Goal: Task Accomplishment & Management: Complete application form

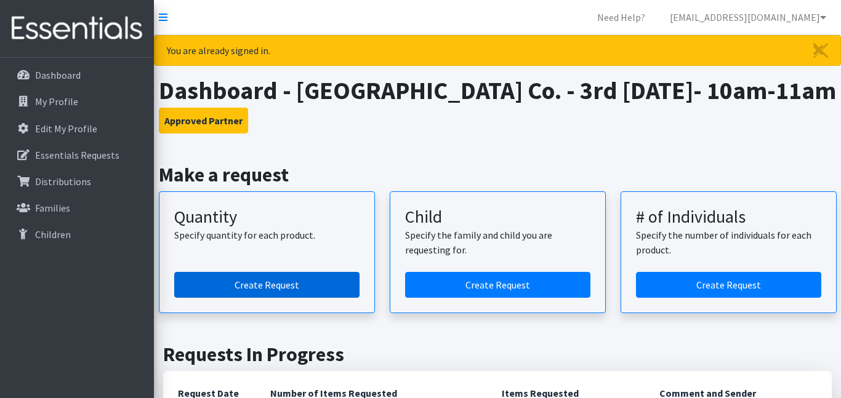
click at [274, 282] on link "Create Request" at bounding box center [266, 285] width 185 height 26
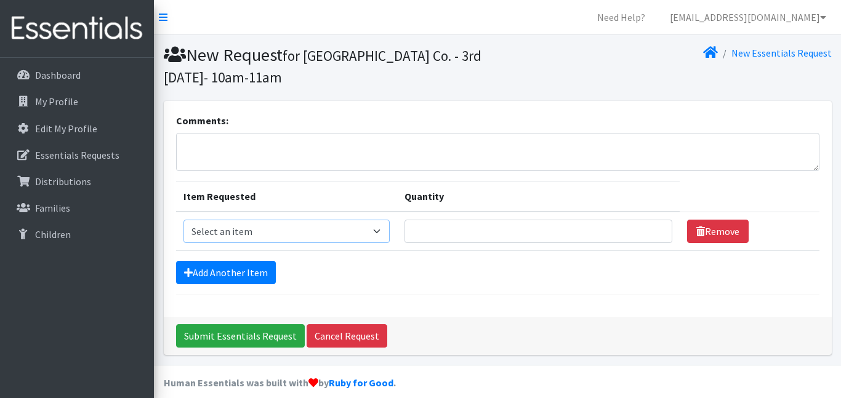
click at [311, 228] on select "Select an item Kids (Newborn) Kids (Size 1) Kids (Size 2) Kids (Size 3) Kids (S…" at bounding box center [286, 231] width 207 height 23
click at [370, 231] on select "Select an item Kids (Newborn) Kids (Size 1) Kids (Size 2) Kids (Size 3) Kids (S…" at bounding box center [286, 231] width 207 height 23
click at [407, 145] on textarea "Comments:" at bounding box center [497, 152] width 643 height 38
click at [368, 237] on select "Select an item Kids (Newborn) Kids (Size 1) Kids (Size 2) Kids (Size 3) Kids (S…" at bounding box center [286, 231] width 207 height 23
click at [417, 239] on input "Quantity" at bounding box center [538, 231] width 268 height 23
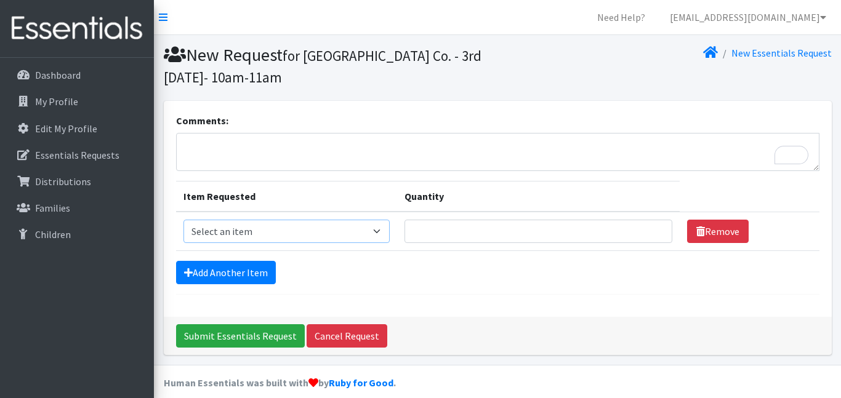
click at [370, 230] on select "Select an item Kids (Newborn) Kids (Size 1) Kids (Size 2) Kids (Size 3) Kids (S…" at bounding box center [286, 231] width 207 height 23
click at [183, 220] on select "Select an item Kids (Newborn) Kids (Size 1) Kids (Size 2) Kids (Size 3) Kids (S…" at bounding box center [286, 231] width 207 height 23
click at [484, 232] on input "Quantity" at bounding box center [538, 231] width 268 height 23
click at [372, 231] on select "Select an item Kids (Newborn) Kids (Size 1) Kids (Size 2) Kids (Size 3) Kids (S…" at bounding box center [286, 231] width 207 height 23
click at [323, 234] on select "Select an item Kids (Newborn) Kids (Size 1) Kids (Size 2) Kids (Size 3) Kids (S…" at bounding box center [286, 231] width 207 height 23
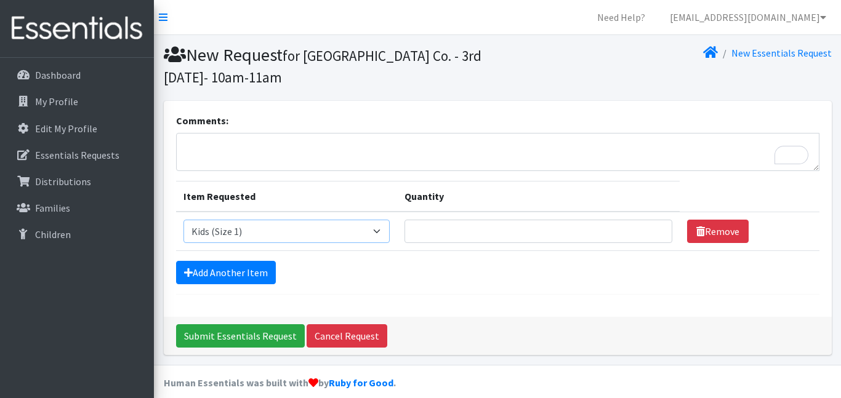
click at [375, 238] on select "Select an item Kids (Newborn) Kids (Size 1) Kids (Size 2) Kids (Size 3) Kids (S…" at bounding box center [286, 231] width 207 height 23
select select "3393"
click at [183, 220] on select "Select an item Kids (Newborn) Kids (Size 1) Kids (Size 2) Kids (Size 3) Kids (S…" at bounding box center [286, 231] width 207 height 23
click at [416, 243] on td "Quantity" at bounding box center [538, 231] width 282 height 39
click at [436, 239] on input "Quantity" at bounding box center [538, 231] width 268 height 23
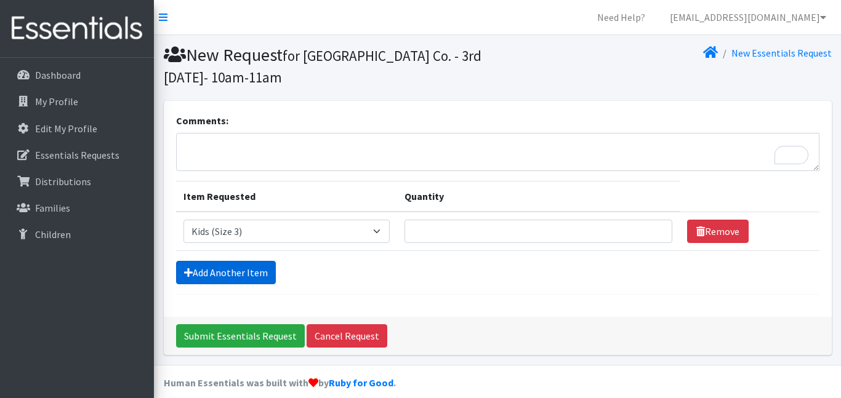
click at [223, 266] on link "Add Another Item" at bounding box center [226, 272] width 100 height 23
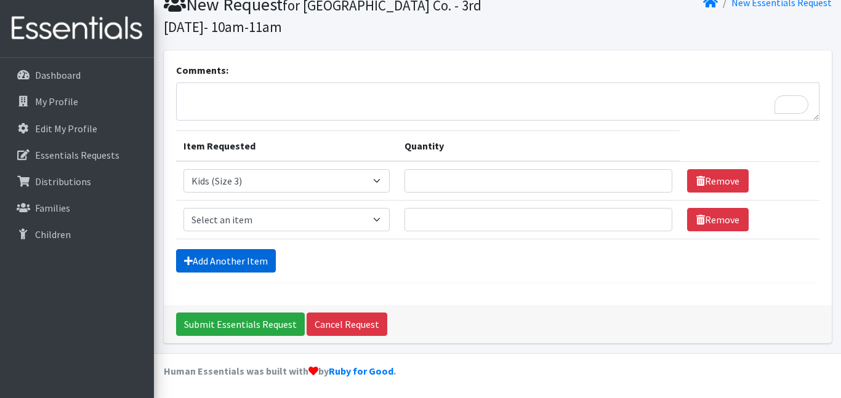
scroll to position [52, 0]
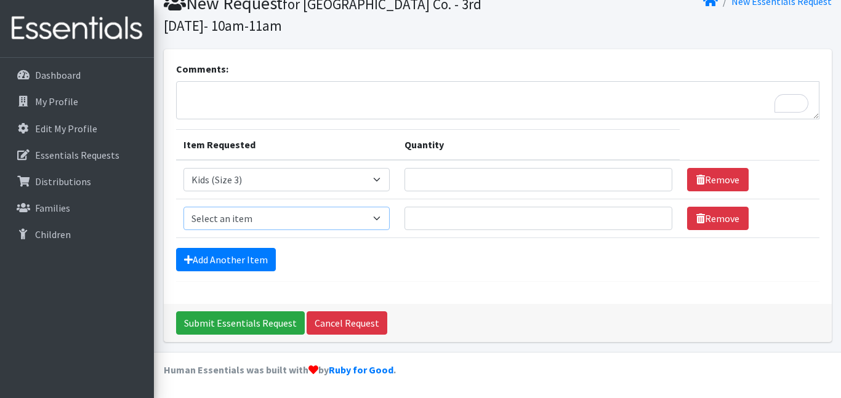
click at [359, 215] on select "Select an item Kids (Newborn) Kids (Size 1) Kids (Size 2) Kids (Size 3) Kids (S…" at bounding box center [286, 218] width 207 height 23
select select "3394"
click at [183, 207] on select "Select an item Kids (Newborn) Kids (Size 1) Kids (Size 2) Kids (Size 3) Kids (S…" at bounding box center [286, 218] width 207 height 23
click at [270, 258] on link "Add Another Item" at bounding box center [226, 259] width 100 height 23
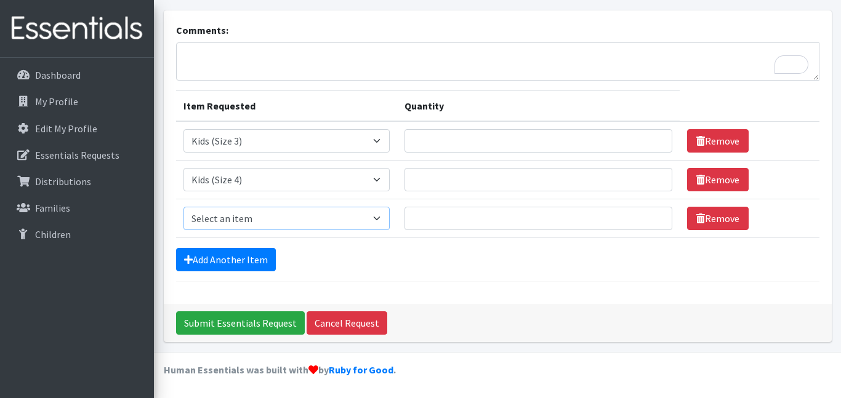
click at [371, 218] on select "Select an item Kids (Newborn) Kids (Size 1) Kids (Size 2) Kids (Size 3) Kids (S…" at bounding box center [286, 218] width 207 height 23
select select "3407"
click at [183, 207] on select "Select an item Kids (Newborn) Kids (Size 1) Kids (Size 2) Kids (Size 3) Kids (S…" at bounding box center [286, 218] width 207 height 23
click at [705, 229] on link "Remove" at bounding box center [718, 218] width 62 height 23
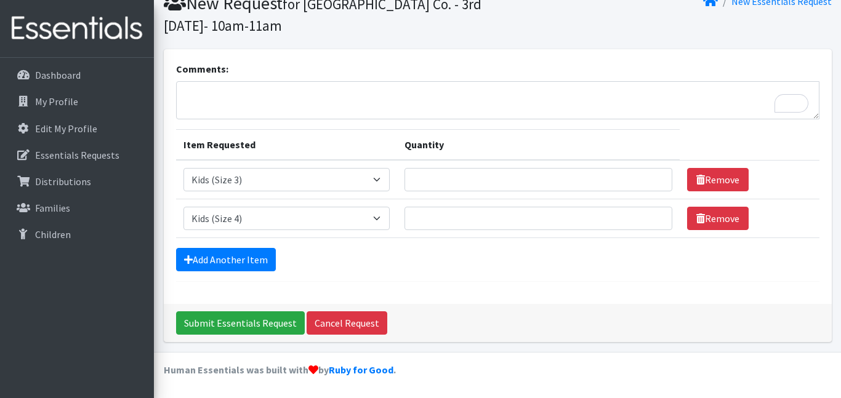
click at [409, 192] on td "Quantity" at bounding box center [538, 179] width 282 height 39
click at [417, 186] on input "Quantity" at bounding box center [538, 179] width 268 height 23
type input "12"
click at [444, 219] on input "Quantity" at bounding box center [538, 218] width 268 height 23
type input "13"
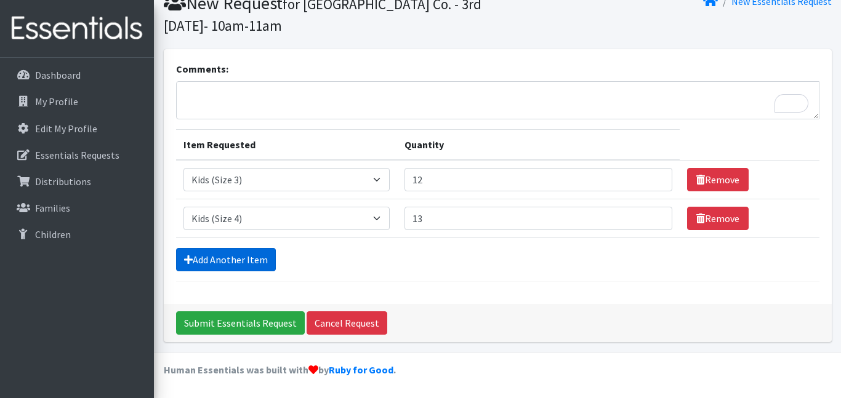
click at [257, 263] on link "Add Another Item" at bounding box center [226, 259] width 100 height 23
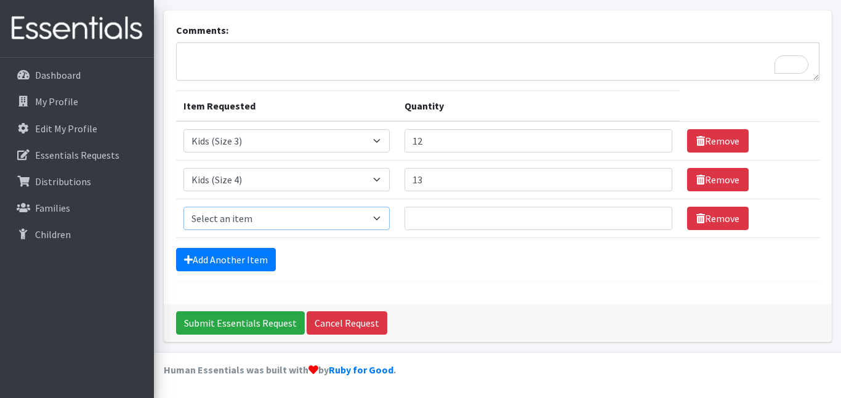
click at [348, 215] on select "Select an item Kids (Newborn) Kids (Size 1) Kids (Size 2) Kids (Size 3) Kids (S…" at bounding box center [286, 218] width 207 height 23
select select "3418"
click at [183, 207] on select "Select an item Kids (Newborn) Kids (Size 1) Kids (Size 2) Kids (Size 3) Kids (S…" at bounding box center [286, 218] width 207 height 23
click at [444, 209] on input "Quantity" at bounding box center [538, 218] width 268 height 23
type input "25"
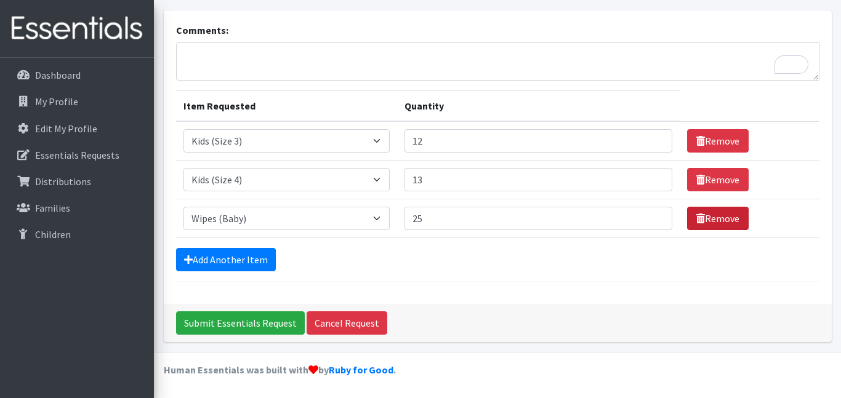
click at [732, 220] on link "Remove" at bounding box center [718, 218] width 62 height 23
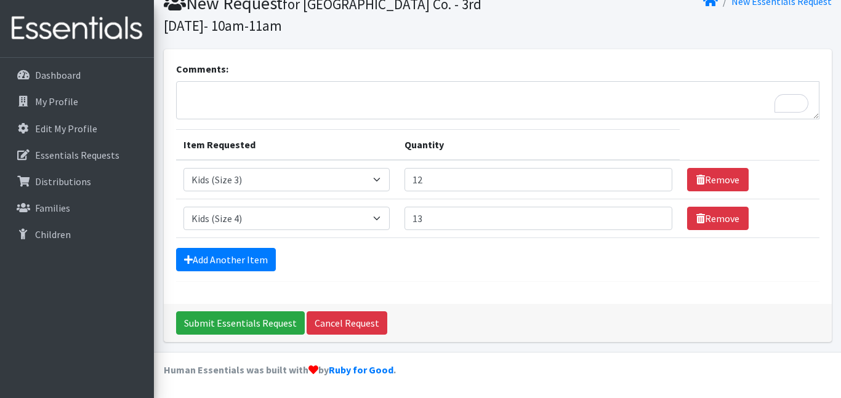
scroll to position [52, 0]
click at [225, 327] on input "Submit Essentials Request" at bounding box center [240, 322] width 129 height 23
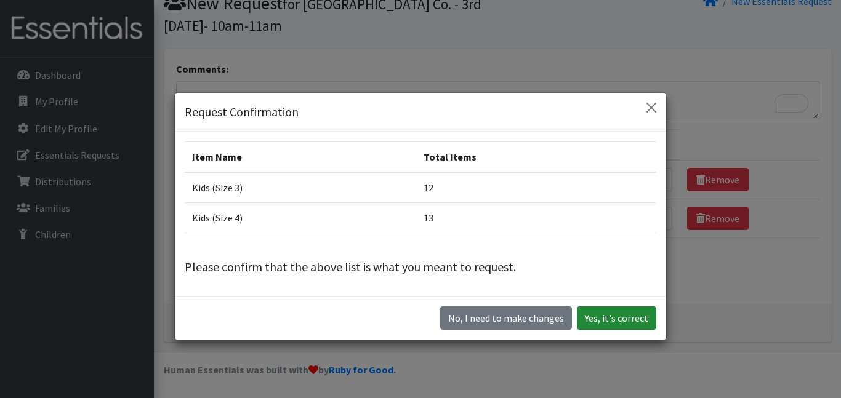
click at [642, 320] on button "Yes, it's correct" at bounding box center [616, 317] width 79 height 23
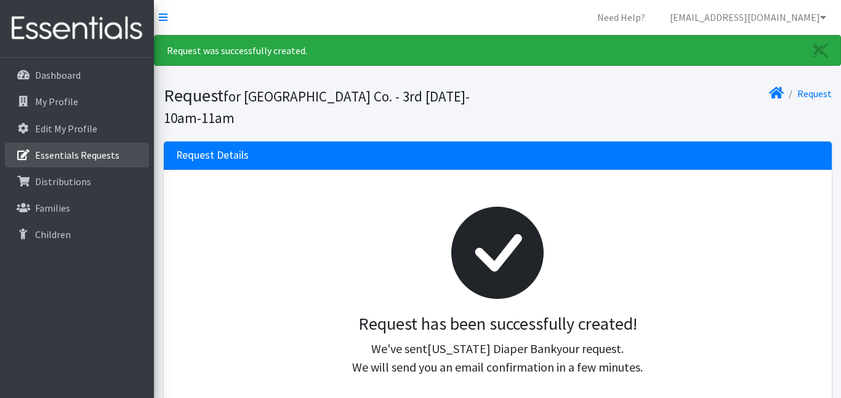
click at [55, 154] on p "Essentials Requests" at bounding box center [77, 155] width 84 height 12
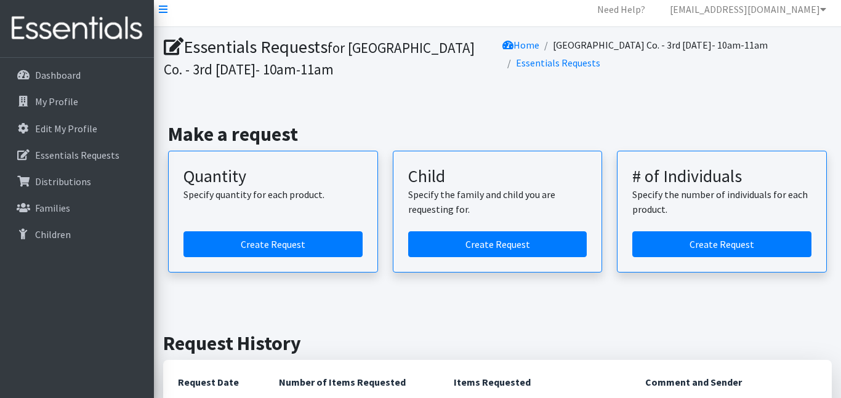
scroll to position [9, 0]
